Goal: Information Seeking & Learning: Learn about a topic

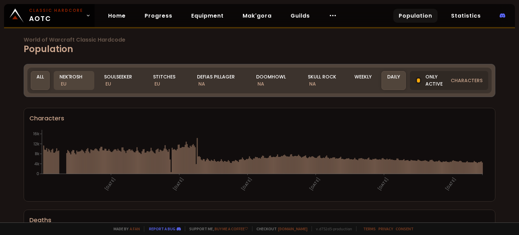
click at [72, 73] on div "Nek'Rosh EU" at bounding box center [74, 80] width 41 height 19
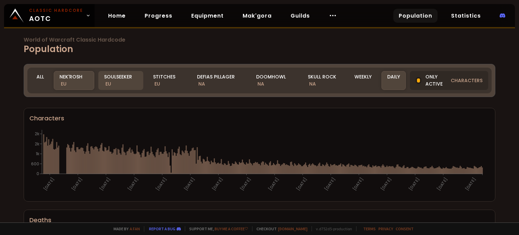
click at [125, 77] on div "Soulseeker EU" at bounding box center [120, 80] width 45 height 19
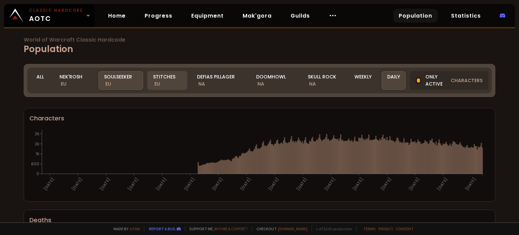
click at [159, 81] on span "EU" at bounding box center [157, 83] width 6 height 7
drag, startPoint x: 67, startPoint y: 81, endPoint x: 72, endPoint y: 83, distance: 5.3
click at [67, 81] on div "Nek'Rosh EU" at bounding box center [74, 80] width 41 height 19
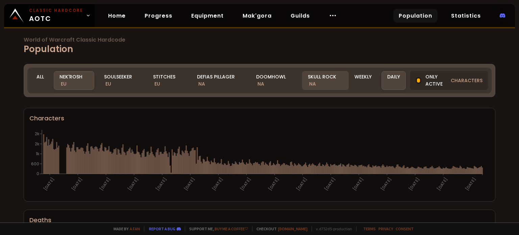
click at [322, 79] on div "Skull Rock NA" at bounding box center [325, 80] width 46 height 19
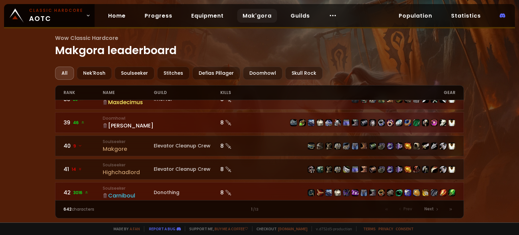
scroll to position [878, 0]
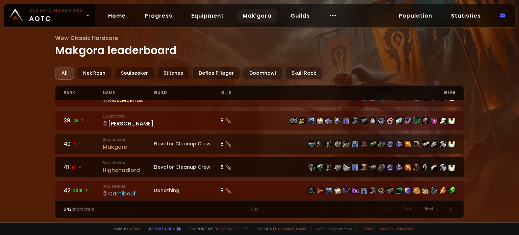
click at [310, 164] on img at bounding box center [311, 167] width 7 height 7
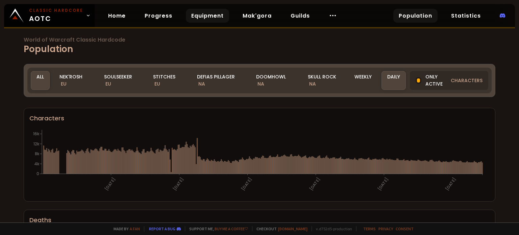
click at [198, 12] on link "Equipment" at bounding box center [207, 16] width 43 height 14
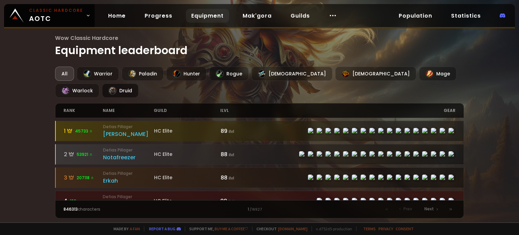
click at [117, 86] on div at bounding box center [112, 90] width 8 height 8
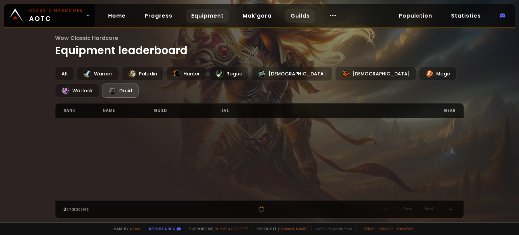
click at [297, 13] on link "Guilds" at bounding box center [300, 16] width 30 height 14
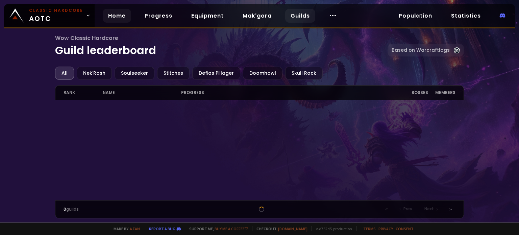
click at [115, 16] on link "Home" at bounding box center [117, 16] width 28 height 14
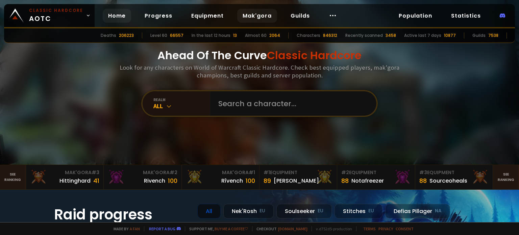
click at [252, 16] on link "Mak'gora" at bounding box center [257, 16] width 40 height 14
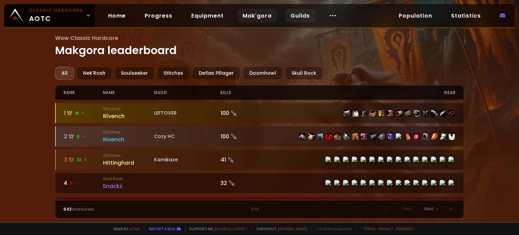
click at [294, 14] on link "Guilds" at bounding box center [300, 16] width 30 height 14
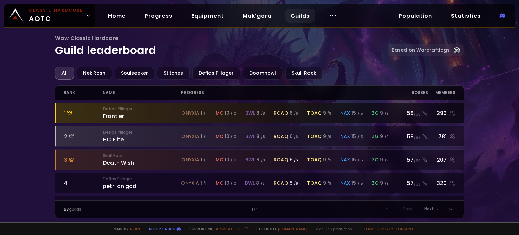
click at [142, 109] on small "Defias Pillager" at bounding box center [142, 109] width 78 height 6
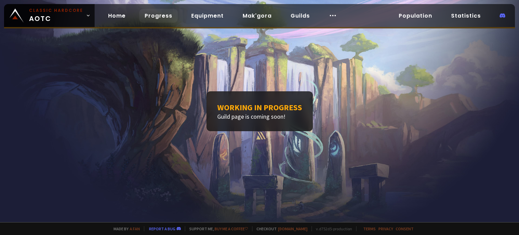
click at [145, 18] on link "Progress" at bounding box center [158, 16] width 39 height 14
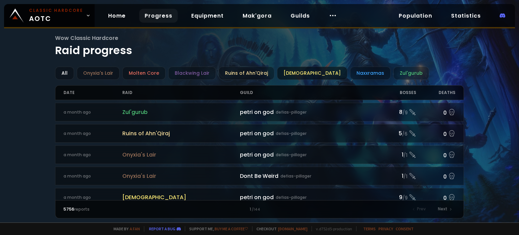
click at [294, 73] on div "Ahn'Qiraj Temple" at bounding box center [312, 73] width 70 height 13
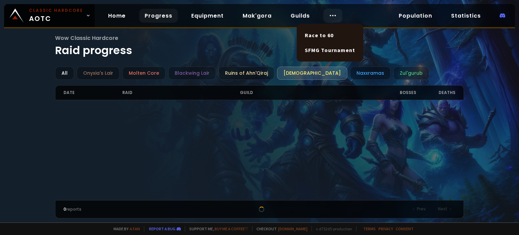
click at [329, 18] on icon at bounding box center [333, 15] width 8 height 8
click at [328, 33] on link "Race to 60" at bounding box center [330, 35] width 58 height 15
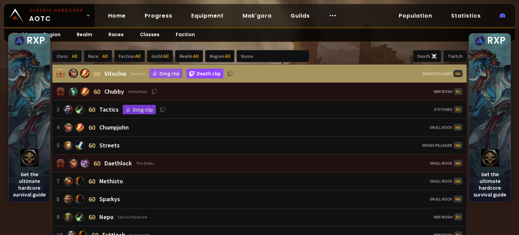
click at [199, 74] on link "Death clip" at bounding box center [204, 74] width 37 height 10
click at [166, 74] on link "Ding clip" at bounding box center [165, 73] width 33 height 9
